Goal: Transaction & Acquisition: Purchase product/service

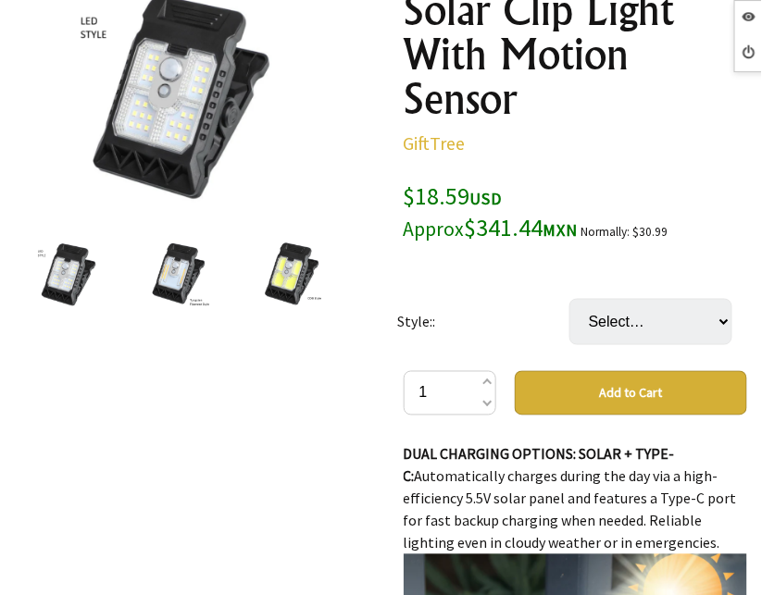
scroll to position [357, 0]
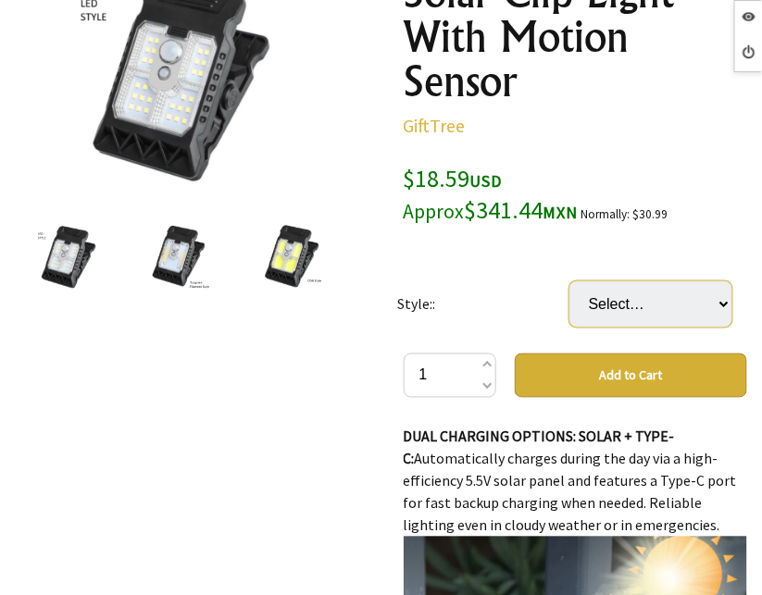
click at [637, 305] on select "Select… LED Style COB Style Tungsten Filament Style" at bounding box center [650, 304] width 163 height 46
click at [503, 343] on td "Style::" at bounding box center [483, 304] width 172 height 98
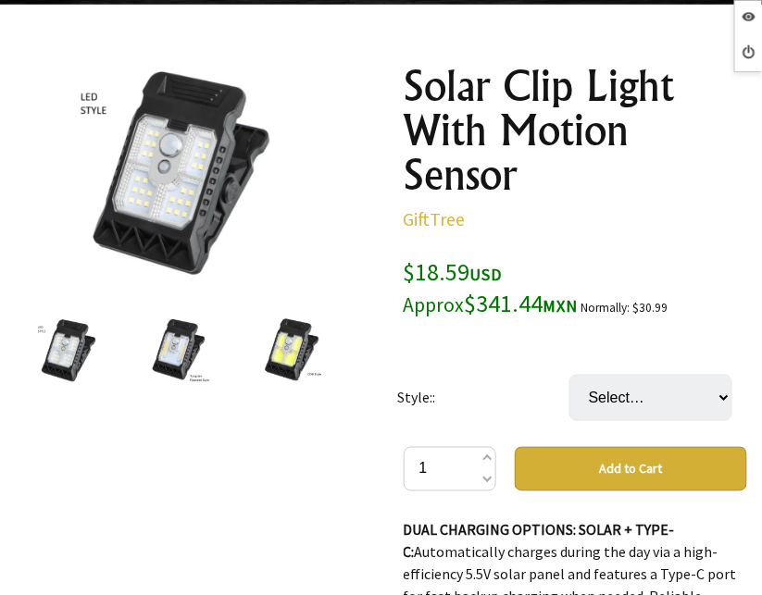
scroll to position [246, 0]
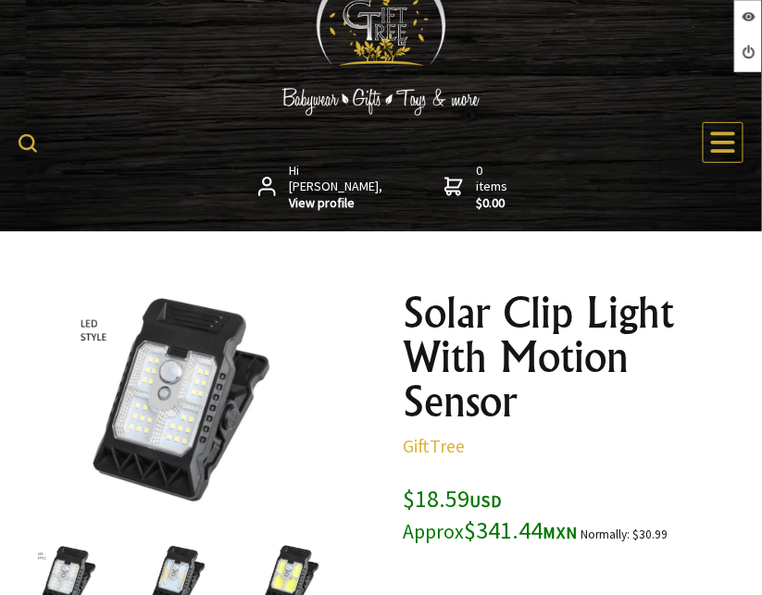
scroll to position [172, 0]
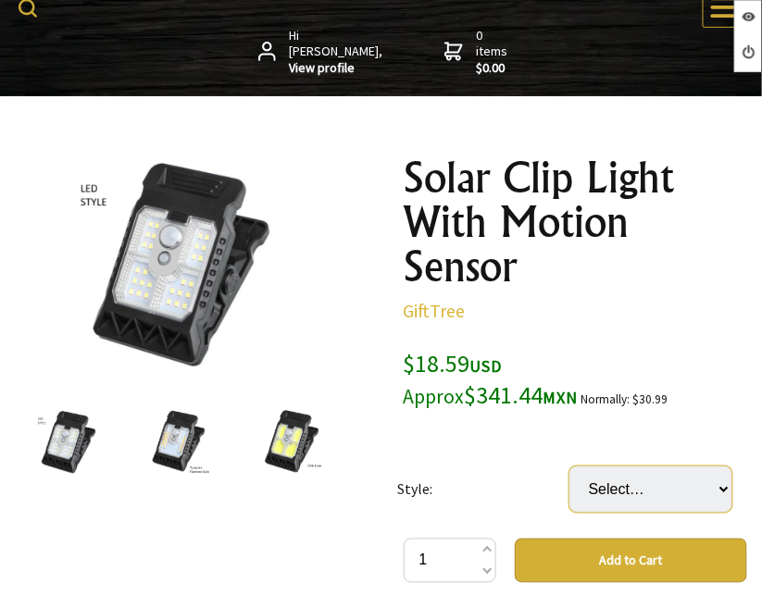
click at [615, 479] on select "Select… LED Style COB Style Tungsten Filament Style" at bounding box center [650, 490] width 163 height 46
click at [709, 283] on h1 "Solar Clip Light With Motion Sensor" at bounding box center [576, 222] width 344 height 133
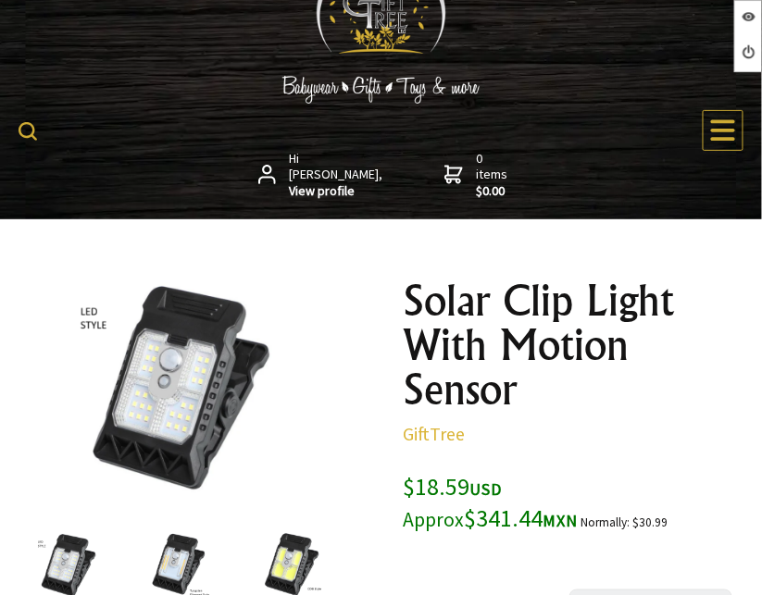
scroll to position [0, 0]
